Goal: Information Seeking & Learning: Stay updated

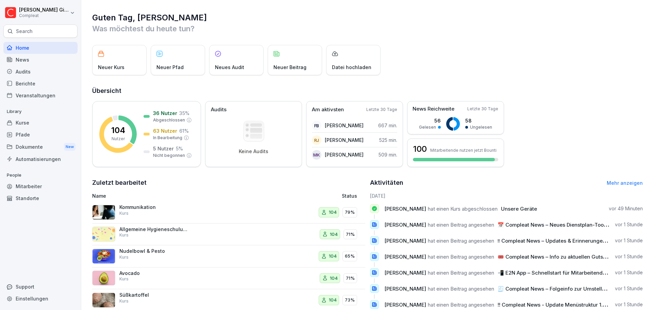
click at [37, 61] on div "News" at bounding box center [40, 60] width 74 height 12
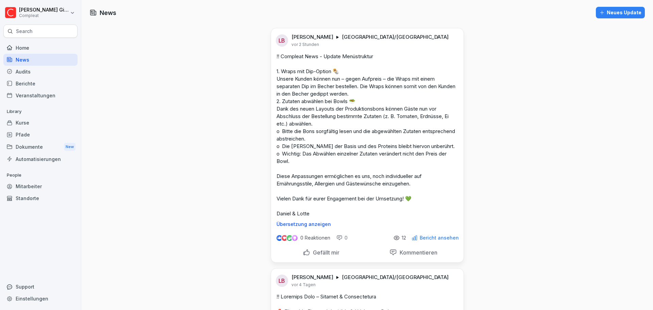
click at [318, 256] on p "Gefällt mir" at bounding box center [324, 252] width 29 height 7
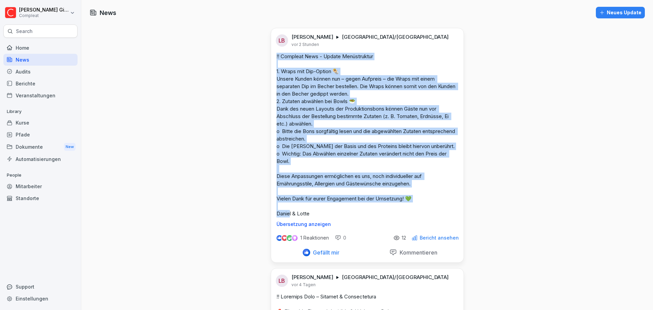
drag, startPoint x: 316, startPoint y: 209, endPoint x: 272, endPoint y: 52, distance: 163.8
click at [272, 52] on div "LB [PERSON_NAME] [GEOGRAPHIC_DATA]/[GEOGRAPHIC_DATA] vor 2 Stunden !! Compleat …" at bounding box center [367, 127] width 192 height 199
click at [329, 116] on p "!! Compleat News - Update Menüstruktur 1. Wraps mit Dip-Option 🌯 Unsere Kunden …" at bounding box center [367, 135] width 182 height 165
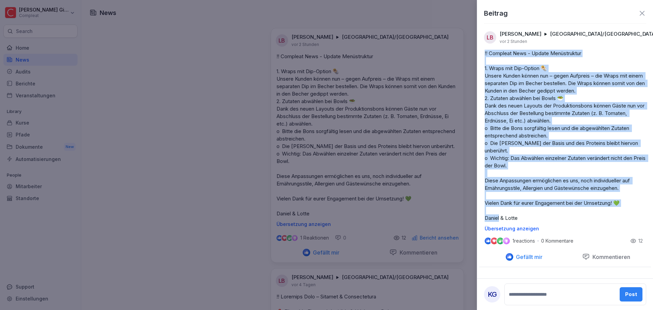
drag, startPoint x: 532, startPoint y: 215, endPoint x: 482, endPoint y: 50, distance: 172.3
click at [482, 50] on div "!! Compleat News - Update Menüstruktur 1. Wraps mit Dip-Option 🌯 Unsere Kunden …" at bounding box center [565, 141] width 172 height 182
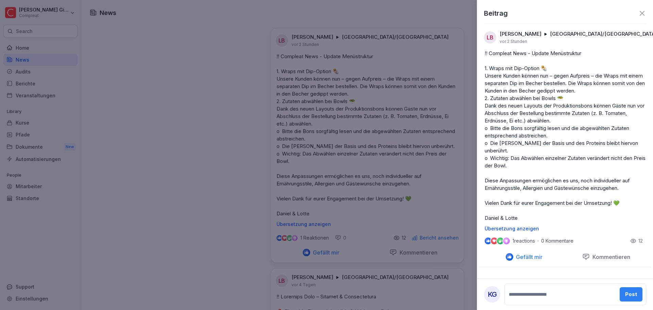
click at [351, 132] on div at bounding box center [326, 155] width 653 height 310
